Goal: Find specific page/section: Find specific page/section

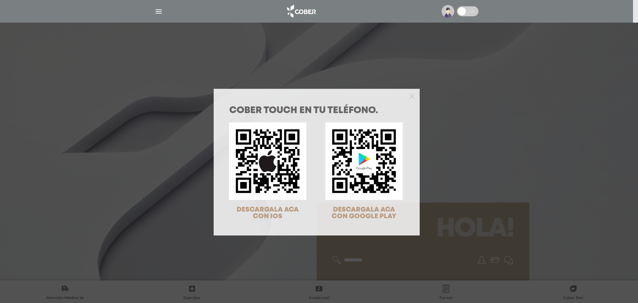
click at [439, 121] on div "COBER TOUCH en tu teléfono. DESCARGALA ACA CON IOS DESCARGALA ACA CON GOOGLE PL…" at bounding box center [319, 151] width 638 height 303
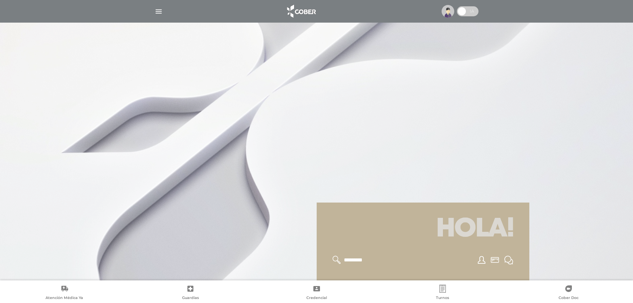
click at [158, 12] on img "button" at bounding box center [159, 11] width 8 height 8
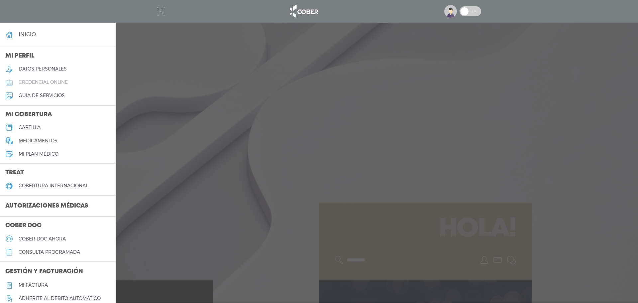
click at [60, 79] on link "credencial online" at bounding box center [58, 82] width 116 height 13
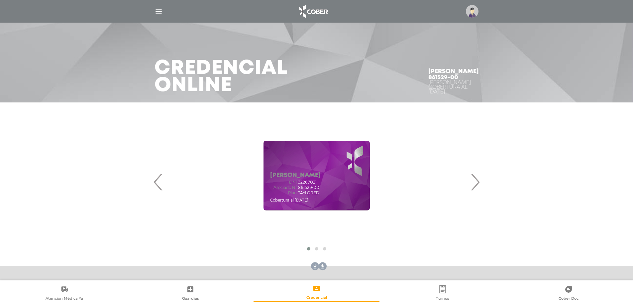
drag, startPoint x: 448, startPoint y: 197, endPoint x: 485, endPoint y: 198, distance: 36.9
click at [471, 198] on div "[PERSON_NAME] DNI 32267021 Asociado N° 861529-00 Plan TAYLORED ‹ ›" at bounding box center [317, 181] width 308 height 145
click at [474, 187] on span "›" at bounding box center [475, 182] width 13 height 36
